Goal: Find specific page/section: Find specific page/section

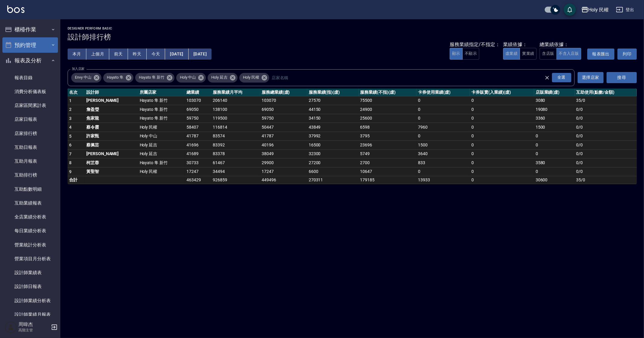
click at [37, 39] on button "預約管理" at bounding box center [29, 45] width 55 height 16
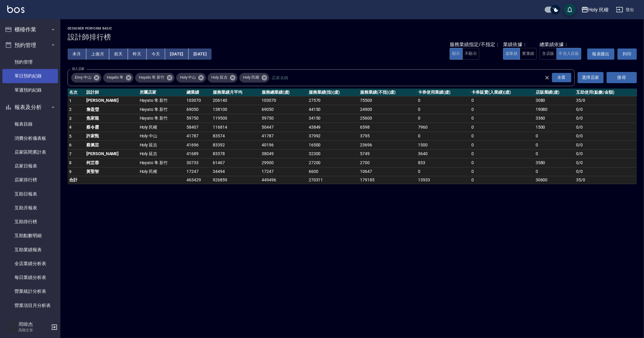
click at [45, 82] on link "單日預約紀錄" at bounding box center [29, 76] width 55 height 14
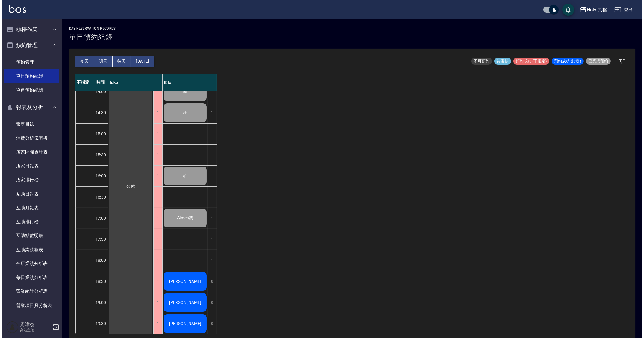
scroll to position [100, 0]
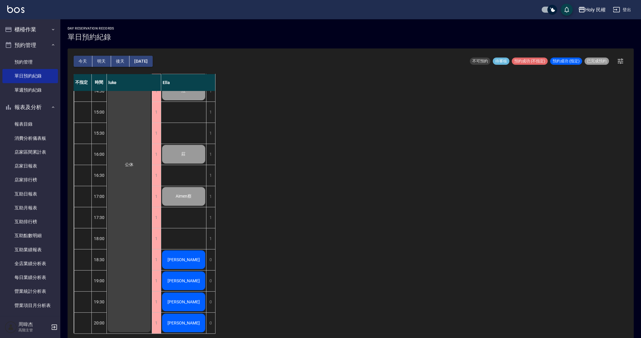
click at [583, 15] on div "Holy 民權 登出" at bounding box center [320, 9] width 641 height 19
click at [584, 13] on icon "button" at bounding box center [581, 9] width 7 height 7
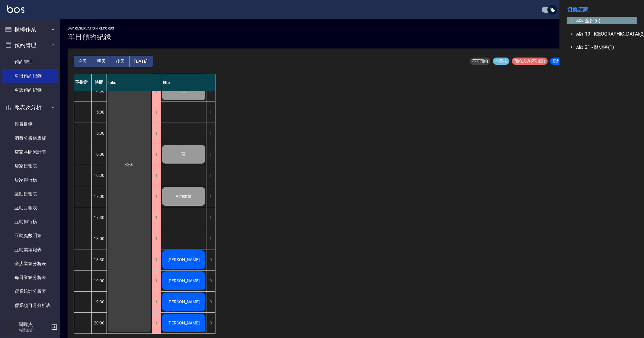
click at [587, 20] on span "全部(6)" at bounding box center [605, 20] width 58 height 7
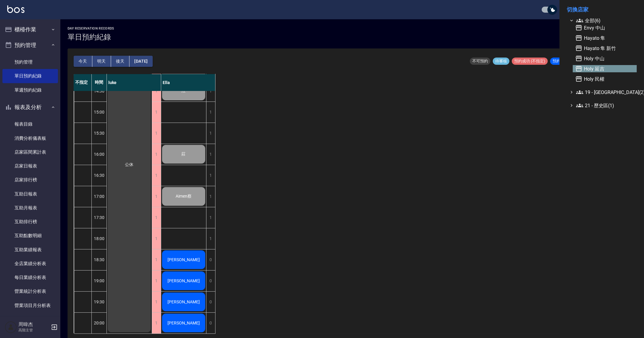
click at [608, 71] on span "Holy 延吉" at bounding box center [604, 68] width 59 height 7
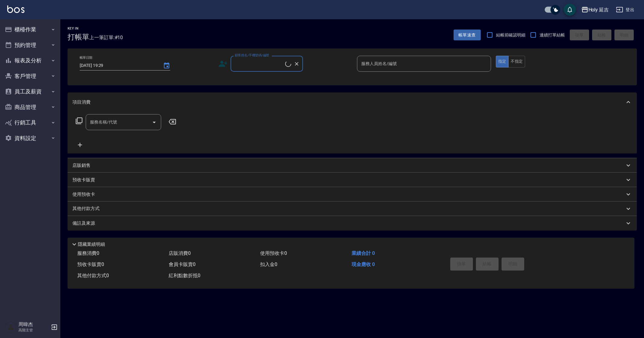
click at [30, 36] on button "櫃檯作業" at bounding box center [29, 30] width 55 height 16
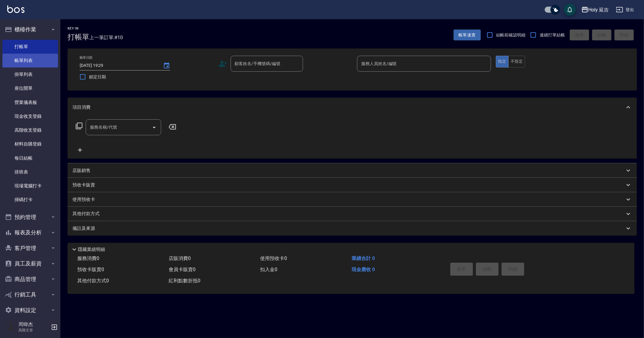
click at [41, 63] on link "帳單列表" at bounding box center [29, 61] width 55 height 14
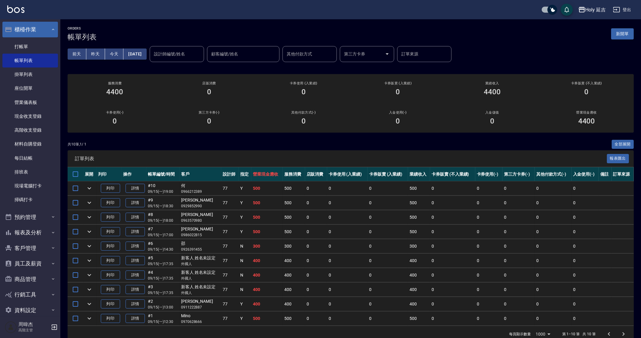
click at [37, 25] on button "櫃檯作業" at bounding box center [29, 30] width 55 height 16
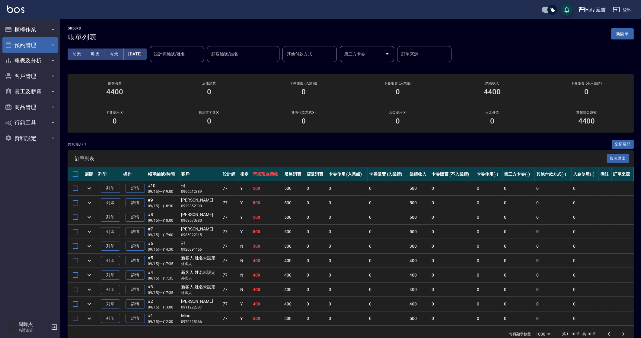
click at [41, 42] on button "預約管理" at bounding box center [29, 45] width 55 height 16
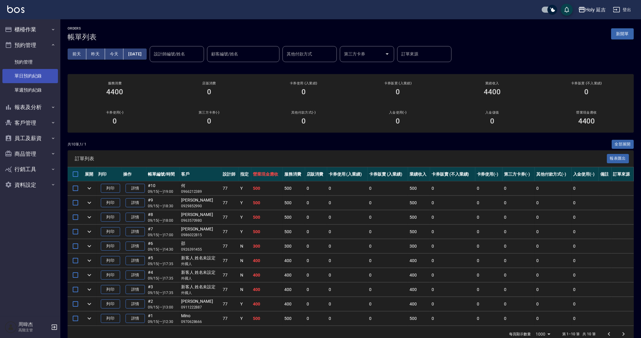
click at [47, 78] on link "單日預約紀錄" at bounding box center [29, 76] width 55 height 14
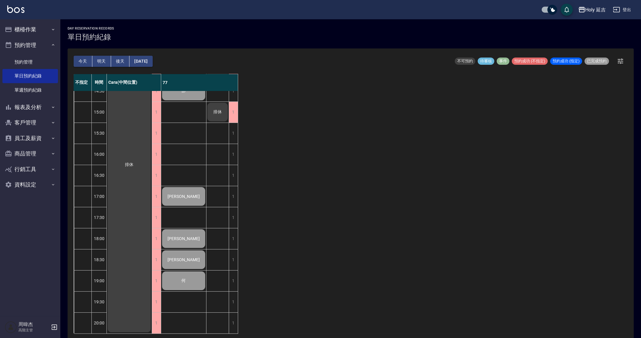
scroll to position [2, 0]
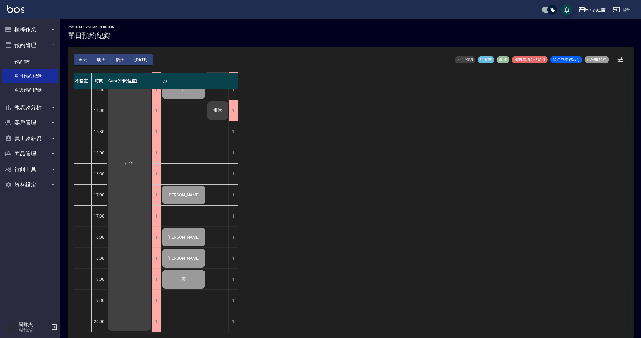
click at [487, 229] on div "不指定 時間 Cara(中間位置) 77 12:30 13:00 13:30 14:00 14:30 15:00 15:30 16:00 16:30 17:0…" at bounding box center [351, 203] width 554 height 260
click at [526, 137] on div "不指定 時間 Cara(中間位置) 77 12:30 13:00 13:30 14:00 14:30 15:00 15:30 16:00 16:30 17:0…" at bounding box center [351, 203] width 554 height 260
click at [443, 225] on div "不指定 時間 Cara(中間位置) 77 12:30 13:00 13:30 14:00 14:30 15:00 15:30 16:00 16:30 17:0…" at bounding box center [351, 203] width 554 height 260
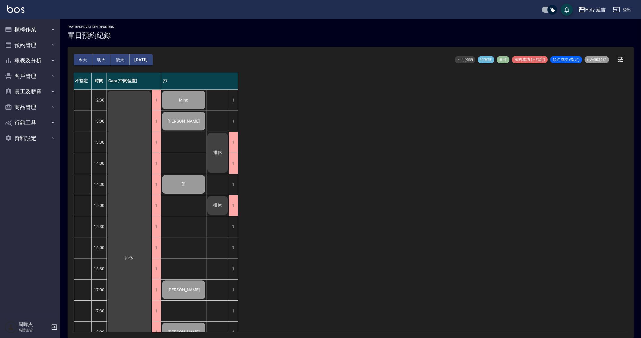
scroll to position [100, 0]
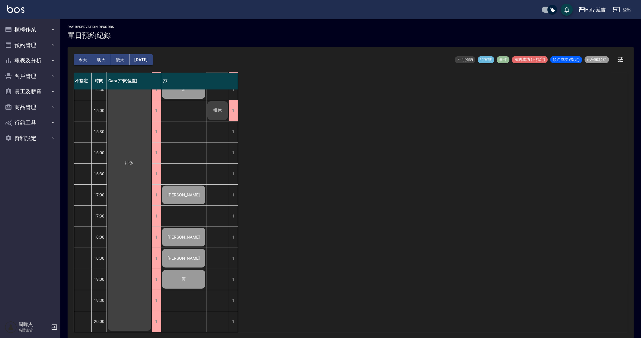
click at [293, 242] on div "不指定 時間 Cara(中間位置) 77 12:30 13:00 13:30 14:00 14:30 15:00 15:30 16:00 16:30 17:0…" at bounding box center [351, 203] width 554 height 260
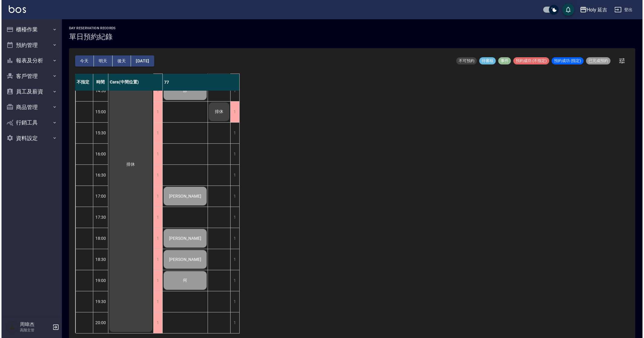
scroll to position [0, 0]
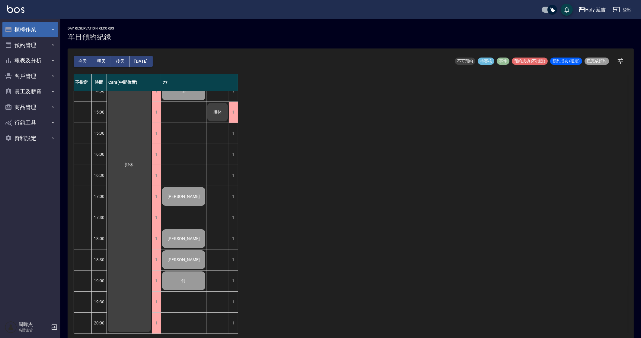
click at [19, 36] on button "櫃檯作業" at bounding box center [29, 30] width 55 height 16
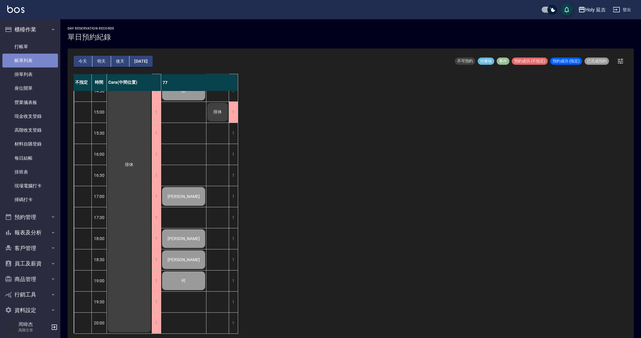
click at [33, 63] on link "帳單列表" at bounding box center [29, 61] width 55 height 14
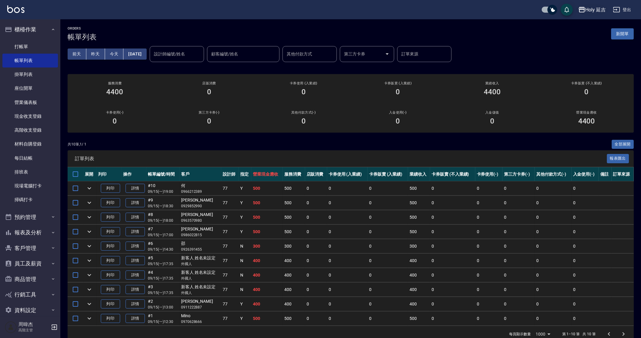
click at [592, 11] on div "Holy 延吉" at bounding box center [595, 10] width 21 height 8
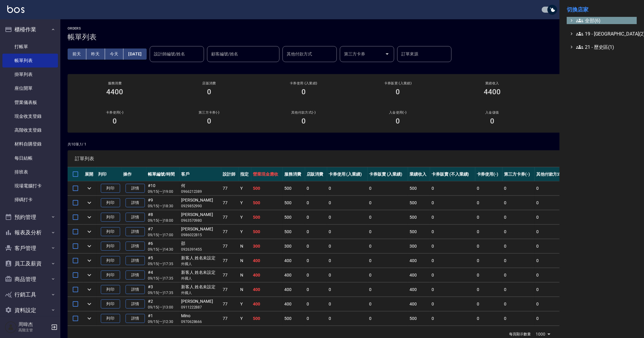
click at [588, 20] on span "全部(6)" at bounding box center [605, 20] width 58 height 7
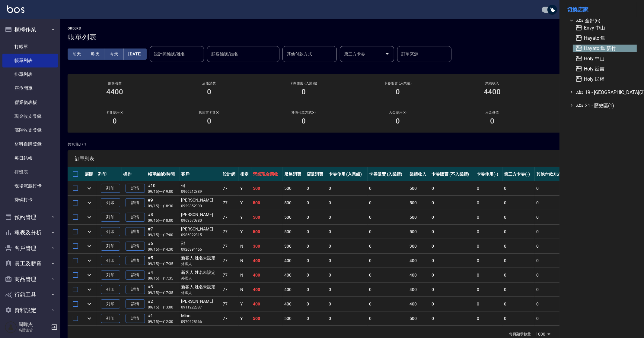
click at [599, 49] on span "Hayato 隼 新竹" at bounding box center [604, 48] width 59 height 7
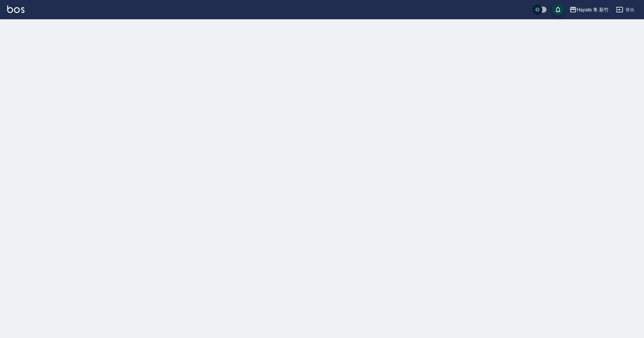
checkbox input "true"
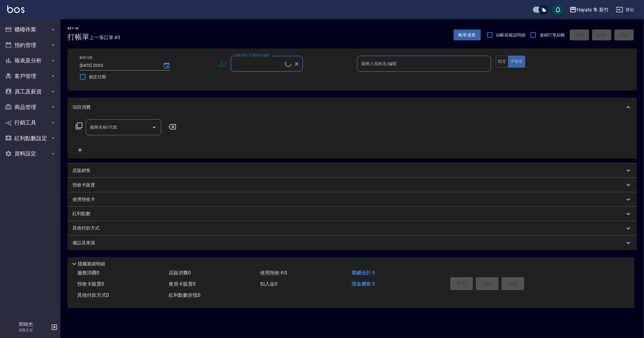
click at [29, 28] on button "櫃檯作業" at bounding box center [29, 30] width 55 height 16
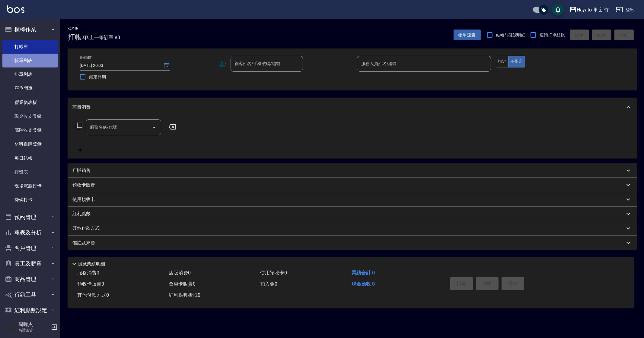
click at [42, 63] on link "帳單列表" at bounding box center [29, 61] width 55 height 14
